Goal: Task Accomplishment & Management: Use online tool/utility

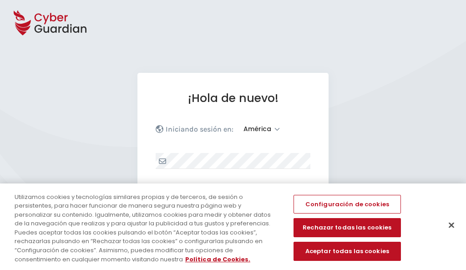
select select "América"
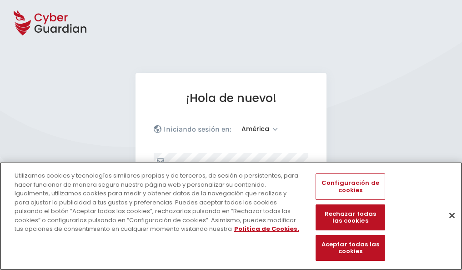
scroll to position [119, 0]
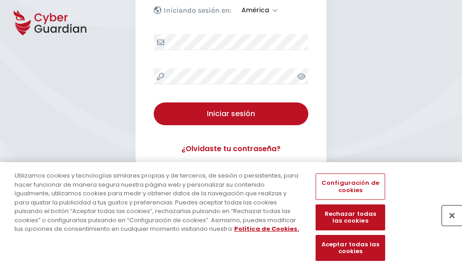
click at [448, 225] on button "Cerrar" at bounding box center [452, 215] width 20 height 20
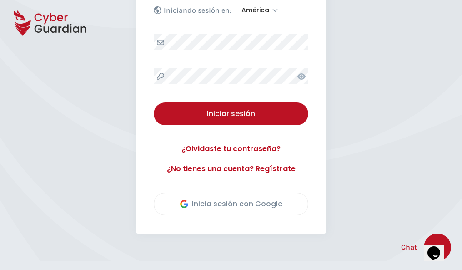
scroll to position [207, 0]
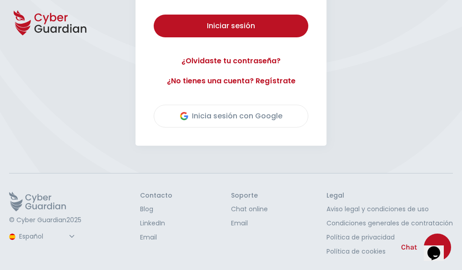
click at [154, 15] on button "Iniciar sesión" at bounding box center [231, 26] width 155 height 23
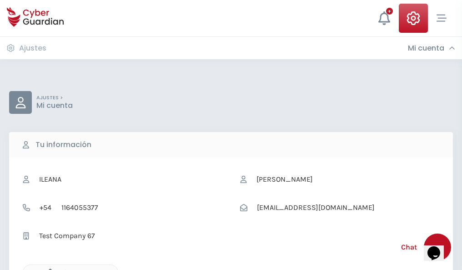
click at [48, 269] on icon "button" at bounding box center [48, 272] width 8 height 8
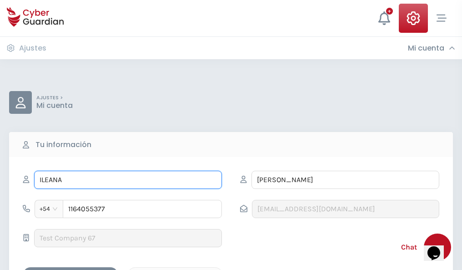
click at [128, 180] on input "ILEANA" at bounding box center [128, 180] width 188 height 18
type input "I"
type input "Mayte"
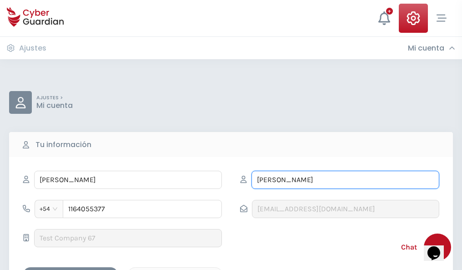
click at [345, 180] on input "CORREA" at bounding box center [346, 180] width 188 height 18
type input "C"
type input "Parra"
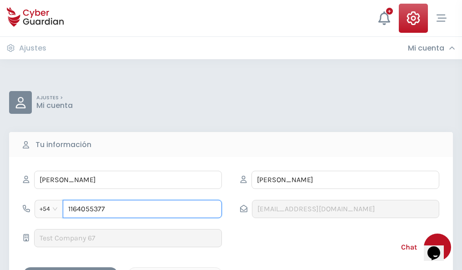
click at [142, 209] on input "1164055377" at bounding box center [142, 209] width 159 height 18
type input "1"
type input "4888218787"
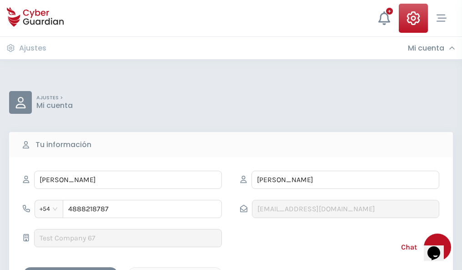
click at [175, 269] on div "Cancelar" at bounding box center [175, 274] width 81 height 11
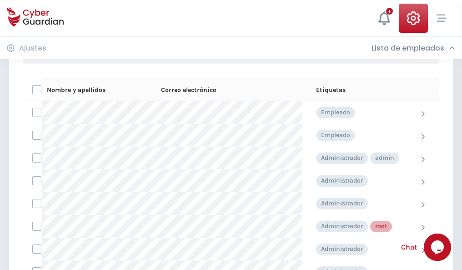
scroll to position [458, 0]
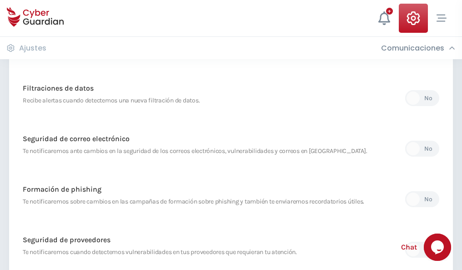
scroll to position [479, 0]
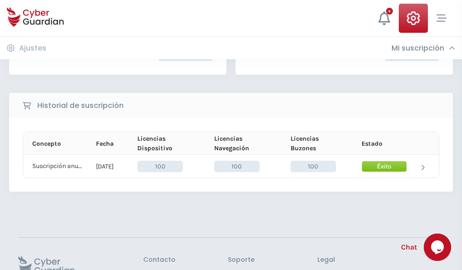
scroll to position [231, 0]
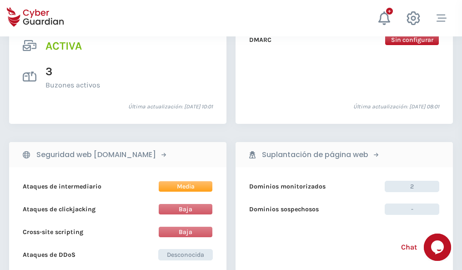
scroll to position [924, 0]
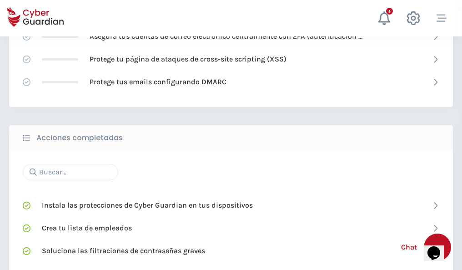
scroll to position [606, 0]
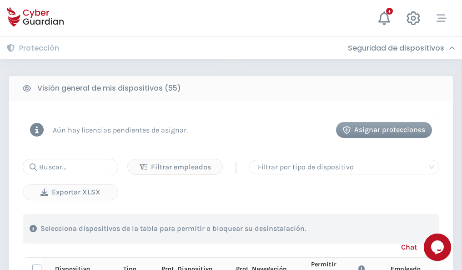
scroll to position [804, 0]
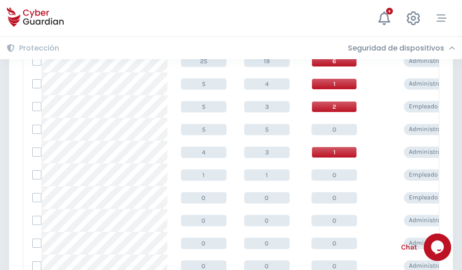
scroll to position [459, 0]
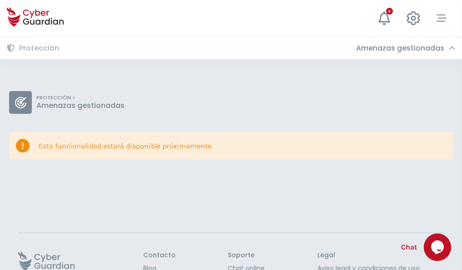
scroll to position [59, 0]
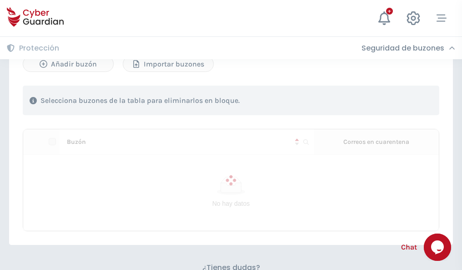
scroll to position [389, 0]
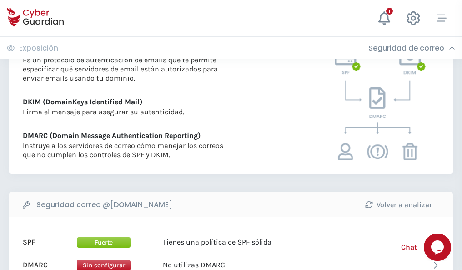
scroll to position [491, 0]
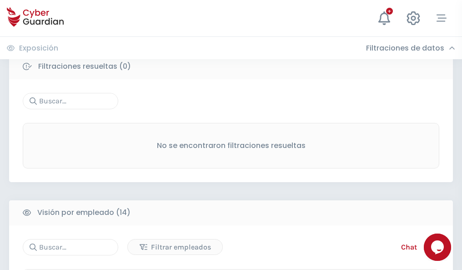
scroll to position [822, 0]
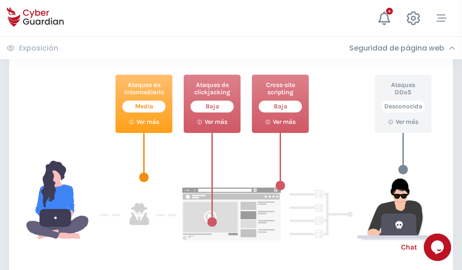
scroll to position [495, 0]
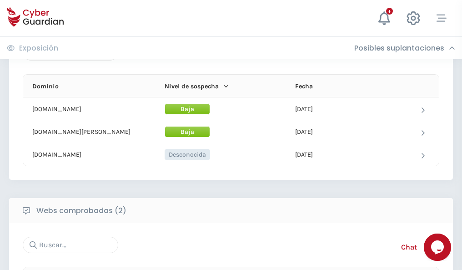
scroll to position [546, 0]
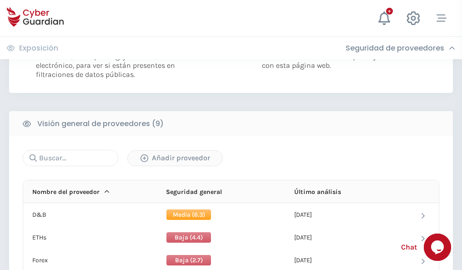
scroll to position [655, 0]
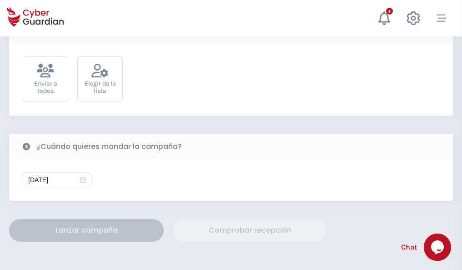
scroll to position [333, 0]
